Goal: Task Accomplishment & Management: Manage account settings

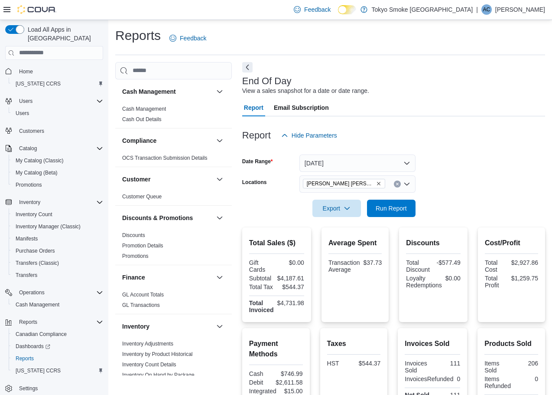
scroll to position [474, 0]
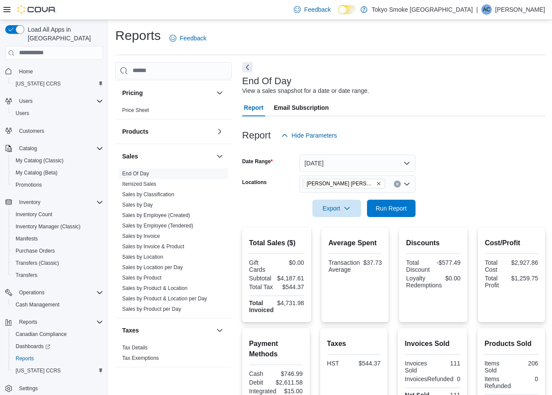
click at [530, 13] on p "Angela Cain" at bounding box center [521, 9] width 50 height 10
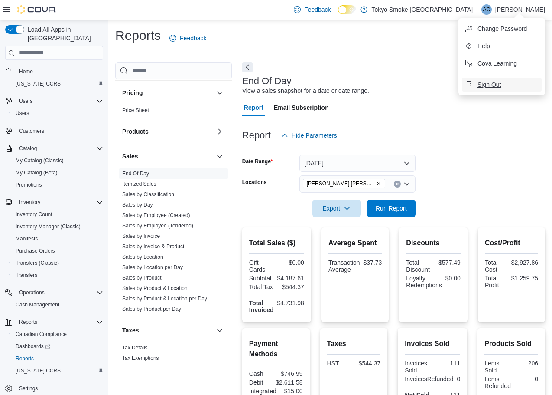
click at [507, 84] on button "Sign Out" at bounding box center [502, 85] width 80 height 14
